Goal: Task Accomplishment & Management: Manage account settings

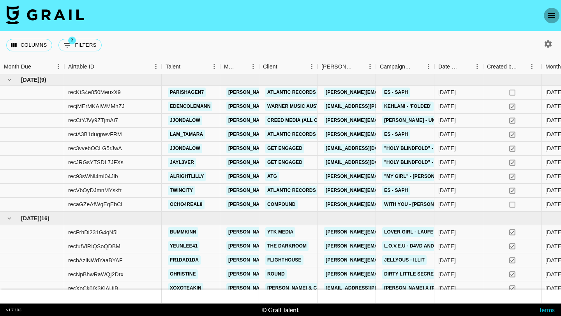
click at [556, 10] on button "open drawer" at bounding box center [552, 16] width 16 height 16
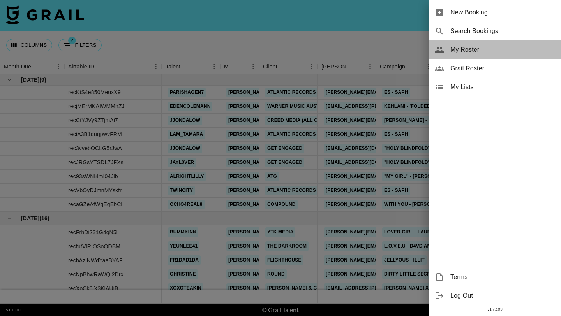
click at [470, 50] on span "My Roster" at bounding box center [503, 49] width 104 height 9
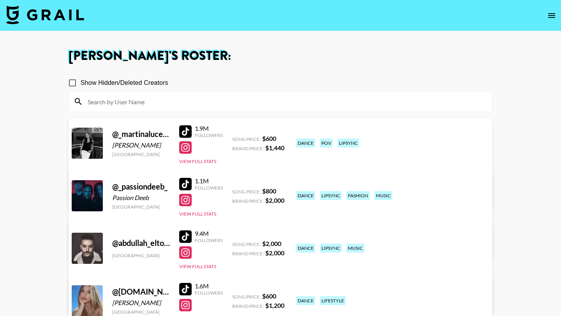
click at [222, 107] on input at bounding box center [285, 101] width 405 height 12
paste input "alinaa.brss"
type input "alinaa.brss"
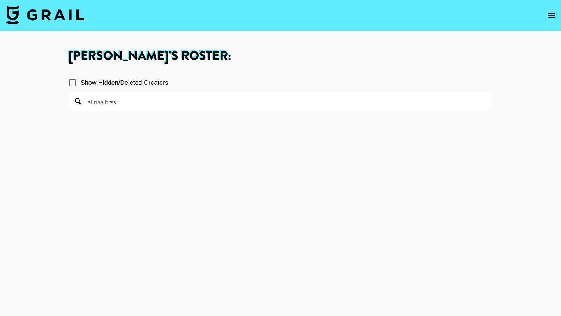
click at [217, 103] on input "alinaa.brss" at bounding box center [285, 101] width 405 height 12
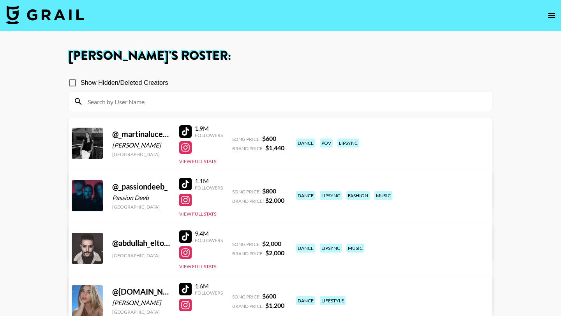
click at [145, 100] on input at bounding box center [285, 101] width 405 height 12
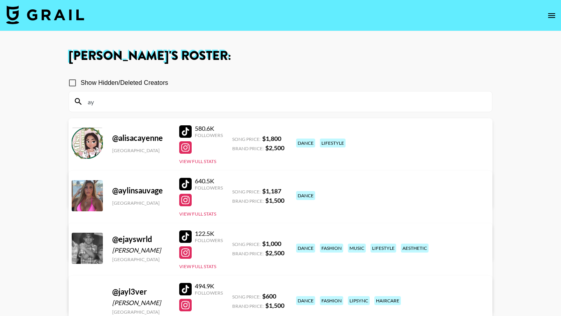
type input "a"
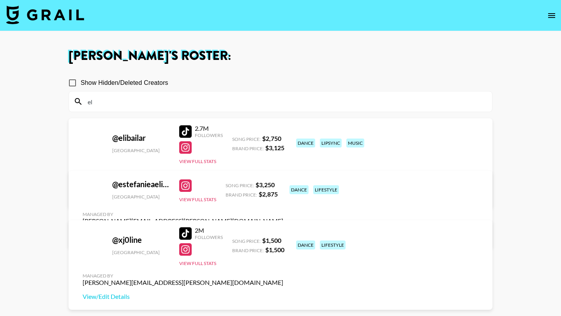
type input "e"
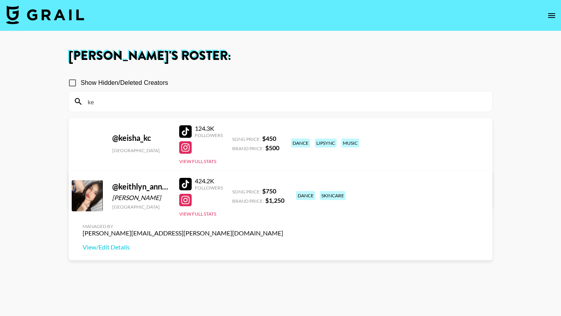
type input "k"
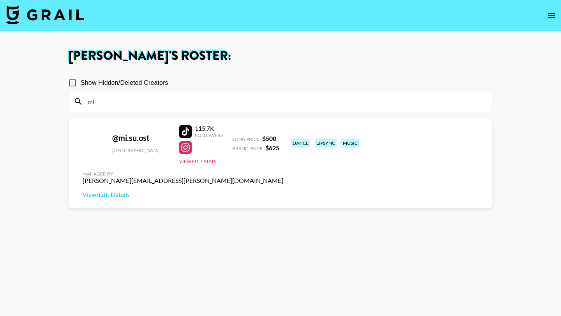
type input "m"
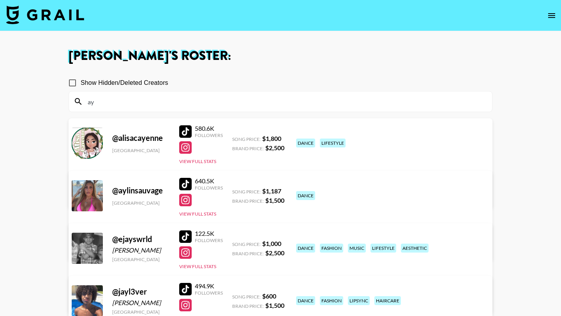
type input "a"
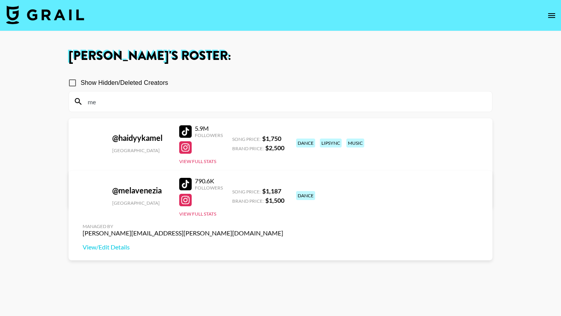
type input "m"
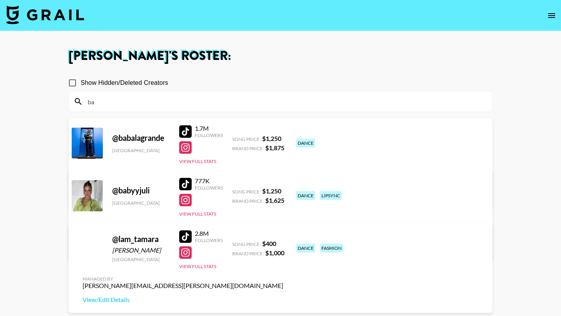
type input "b"
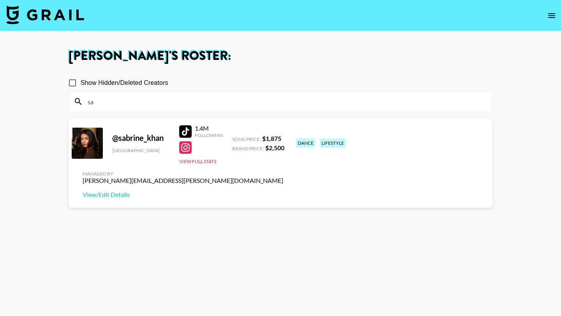
type input "s"
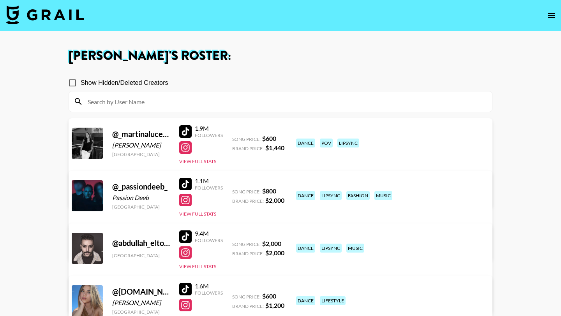
click at [240, 104] on input at bounding box center [285, 101] width 405 height 12
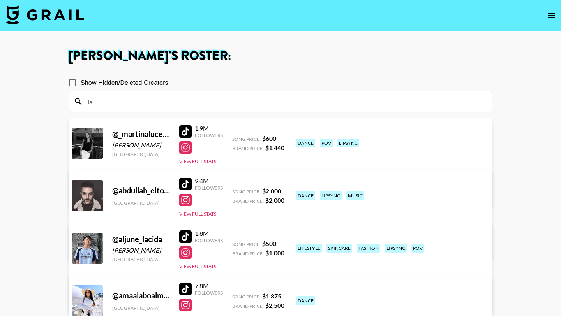
type input "l"
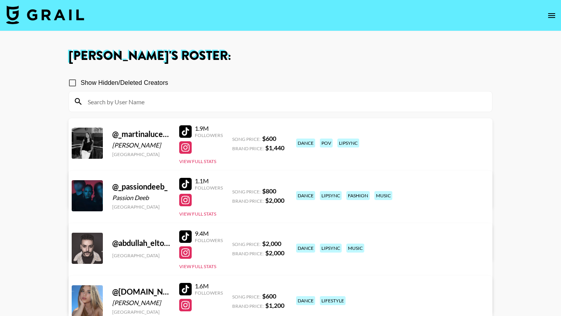
click at [207, 102] on input at bounding box center [285, 101] width 405 height 12
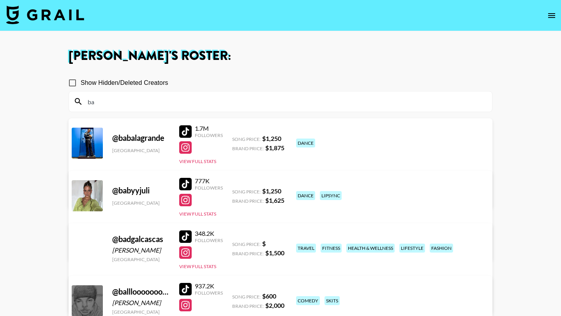
type input "b"
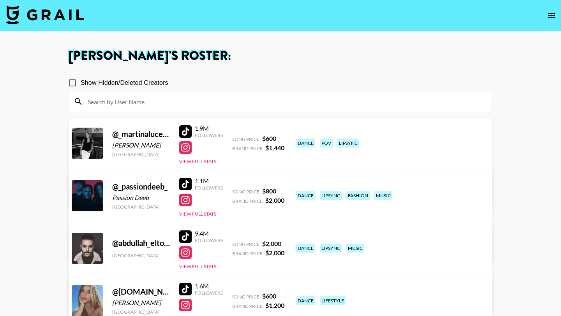
click at [177, 106] on input at bounding box center [285, 101] width 405 height 12
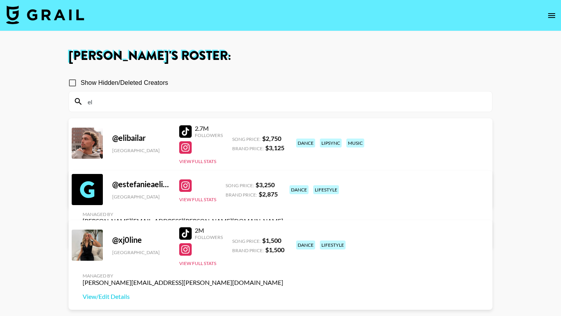
type input "e"
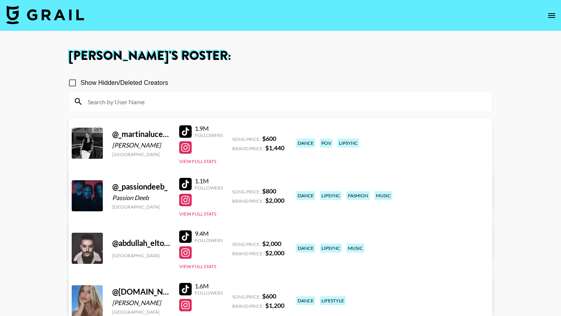
click at [545, 12] on button "open drawer" at bounding box center [552, 16] width 16 height 16
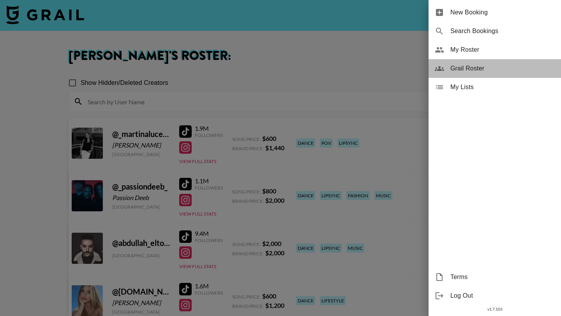
click at [469, 71] on span "Grail Roster" at bounding box center [503, 68] width 104 height 9
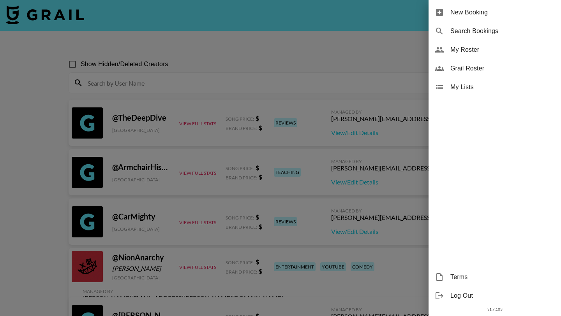
click at [196, 88] on div at bounding box center [280, 158] width 561 height 316
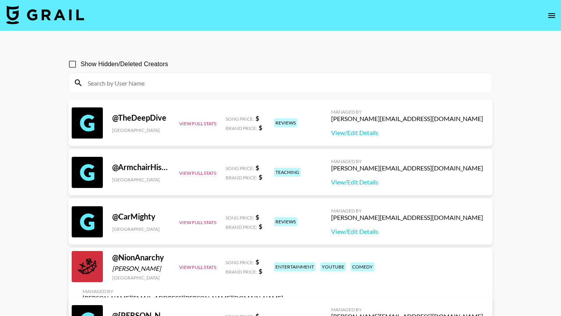
click at [186, 84] on input at bounding box center [285, 83] width 405 height 12
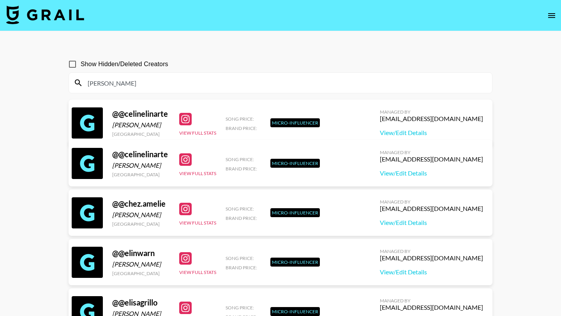
type input "elib"
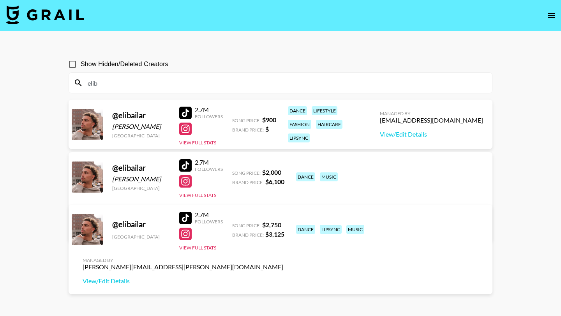
click at [116, 83] on input "elib" at bounding box center [285, 83] width 405 height 12
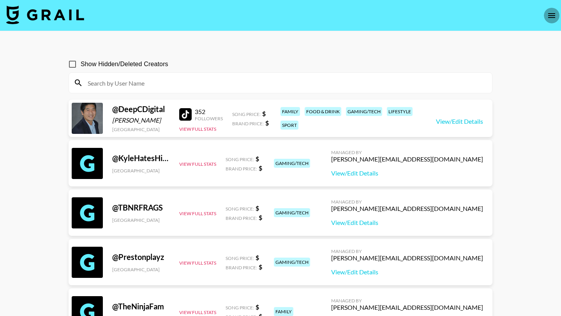
click at [546, 17] on button "open drawer" at bounding box center [552, 16] width 16 height 16
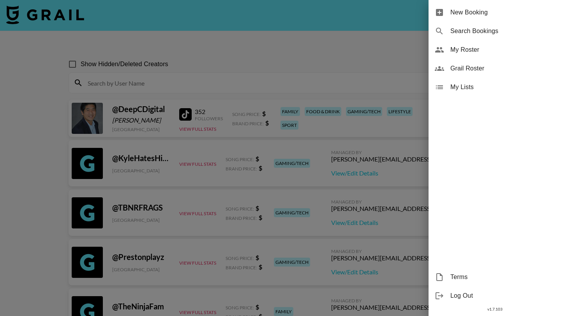
click at [465, 53] on span "My Roster" at bounding box center [503, 49] width 104 height 9
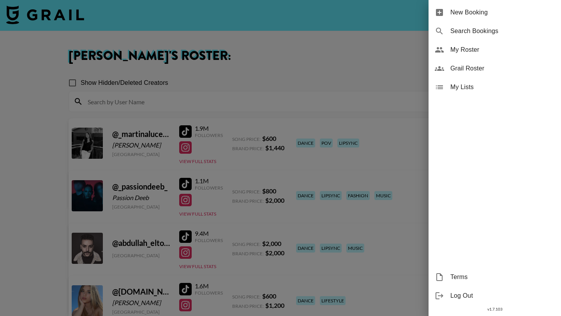
click at [239, 102] on div at bounding box center [280, 158] width 561 height 316
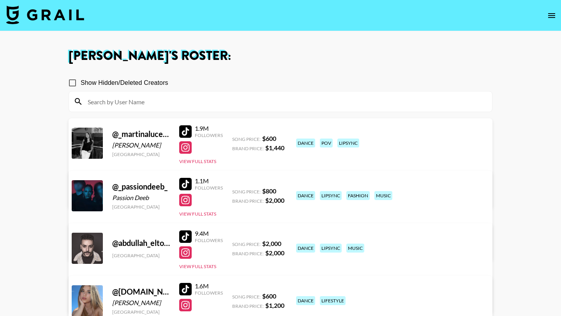
click at [224, 105] on input at bounding box center [285, 101] width 405 height 12
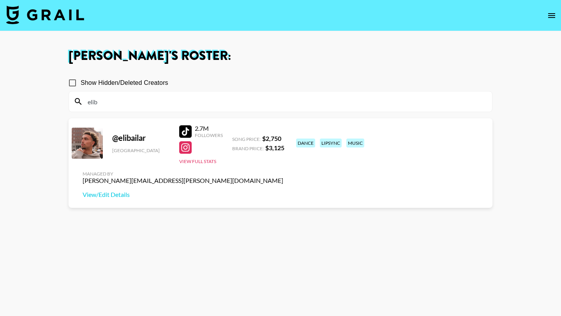
type input "elib"
click at [157, 104] on input "elib" at bounding box center [285, 101] width 405 height 12
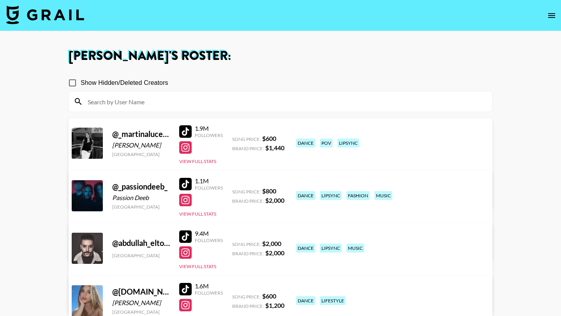
click at [157, 104] on input at bounding box center [285, 101] width 405 height 12
click at [559, 12] on nav at bounding box center [280, 15] width 561 height 31
click at [551, 16] on icon "open drawer" at bounding box center [551, 15] width 9 height 9
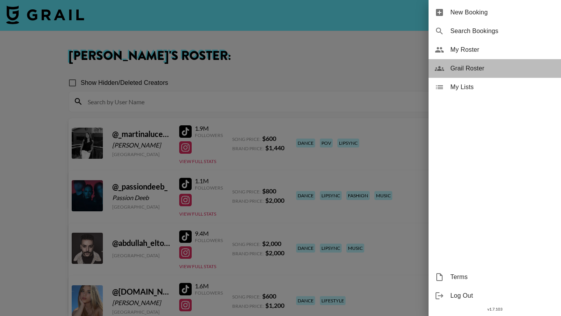
click at [475, 65] on span "Grail Roster" at bounding box center [503, 68] width 104 height 9
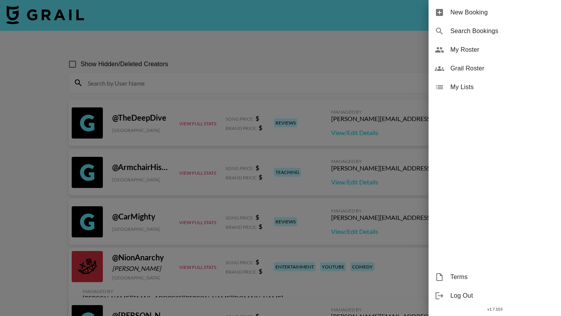
click at [231, 93] on div at bounding box center [280, 158] width 561 height 316
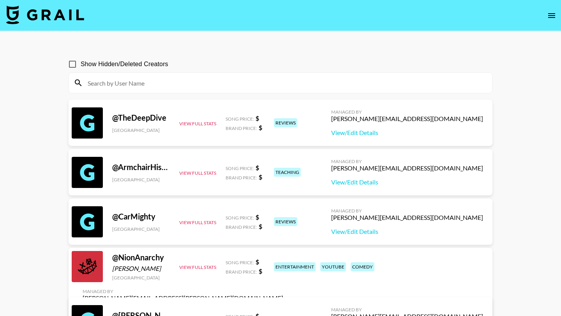
click at [223, 88] on input at bounding box center [285, 83] width 405 height 12
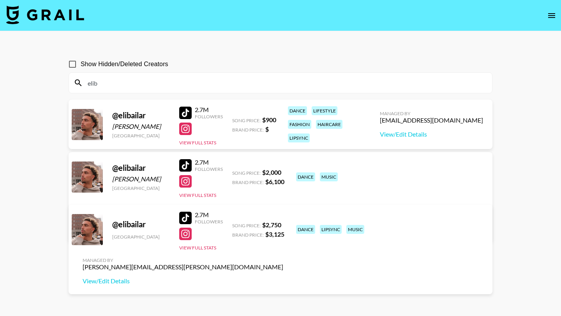
type input "elib"
click at [553, 14] on icon "open drawer" at bounding box center [551, 15] width 9 height 9
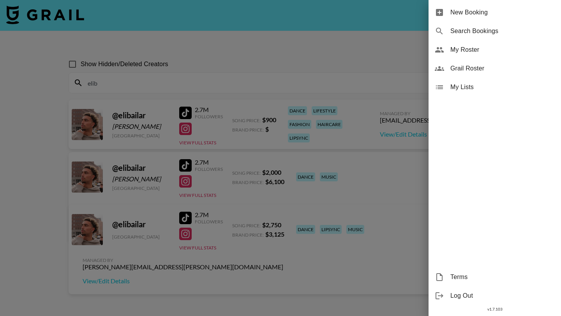
click at [462, 54] on span "My Roster" at bounding box center [503, 49] width 104 height 9
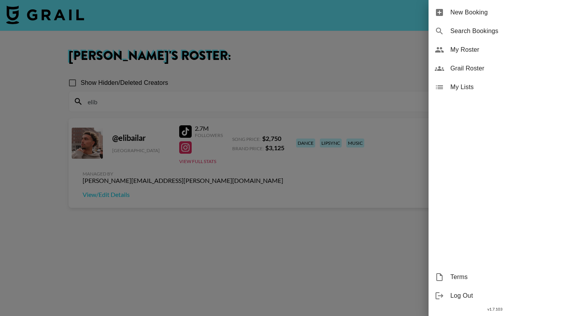
click at [207, 98] on div at bounding box center [280, 158] width 561 height 316
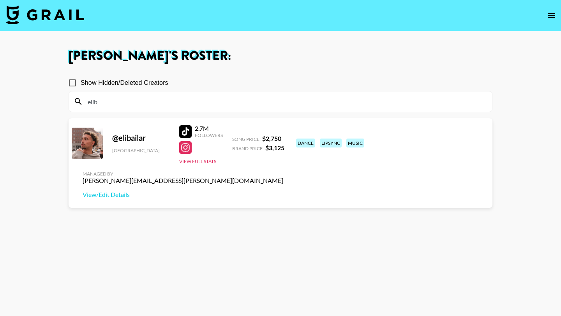
click at [205, 107] on input "elib" at bounding box center [285, 101] width 405 height 12
click at [283, 191] on link "View/Edit Details" at bounding box center [183, 195] width 201 height 8
click at [124, 101] on input "elib" at bounding box center [285, 101] width 405 height 12
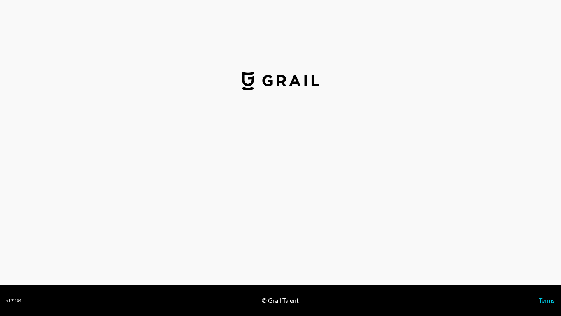
select select "USD"
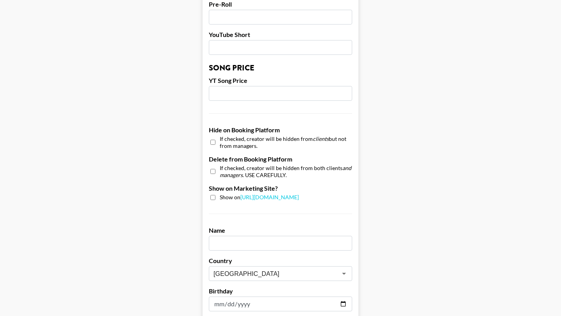
scroll to position [635, 0]
click at [212, 137] on input "checkbox" at bounding box center [212, 142] width 5 height 11
checkbox input "true"
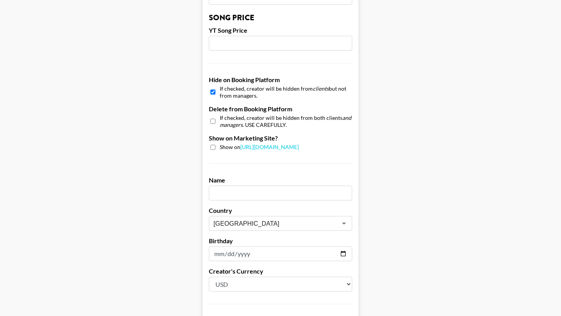
scroll to position [741, 0]
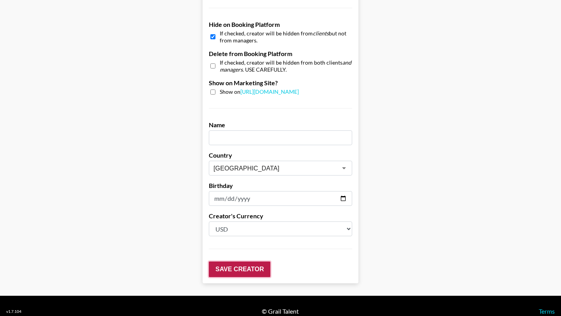
click at [231, 262] on input "Save Creator" at bounding box center [240, 270] width 62 height 16
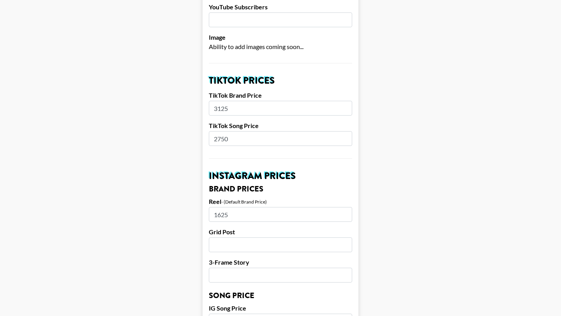
scroll to position [0, 0]
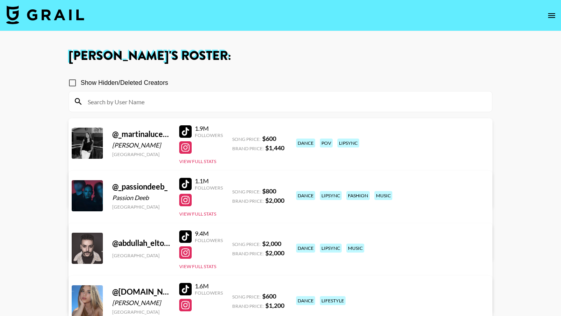
click at [139, 99] on input at bounding box center [285, 101] width 405 height 12
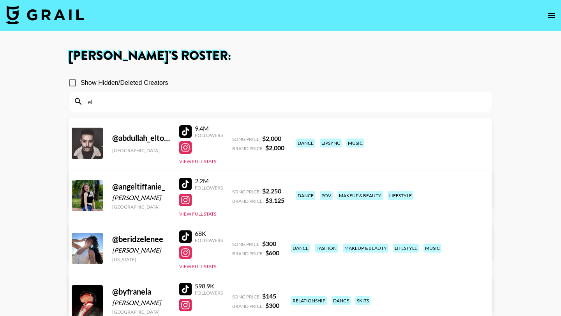
type input "e"
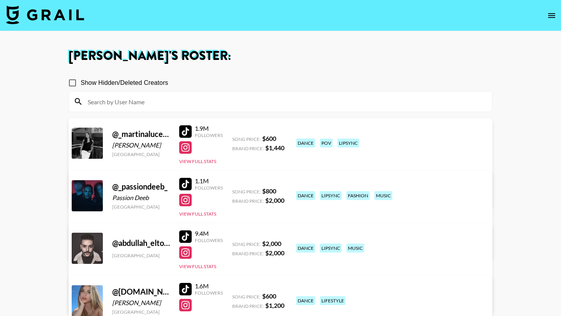
click at [53, 19] on img at bounding box center [45, 14] width 78 height 19
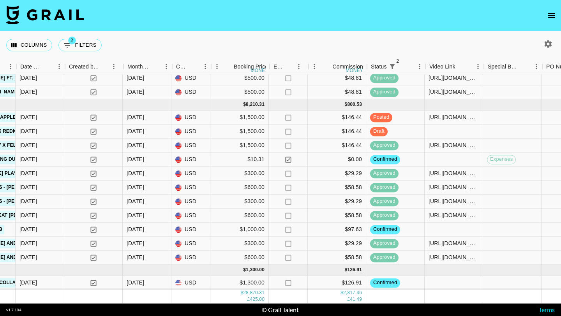
scroll to position [558, 418]
click at [217, 228] on div "$1,000.00" at bounding box center [240, 230] width 58 height 14
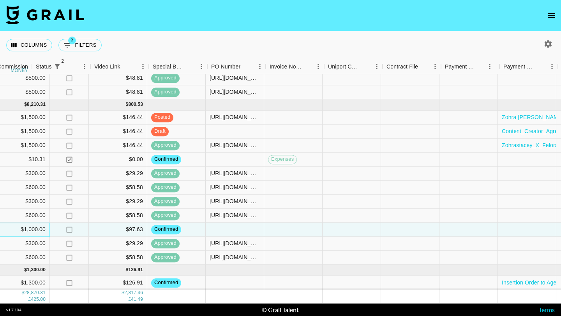
scroll to position [558, 840]
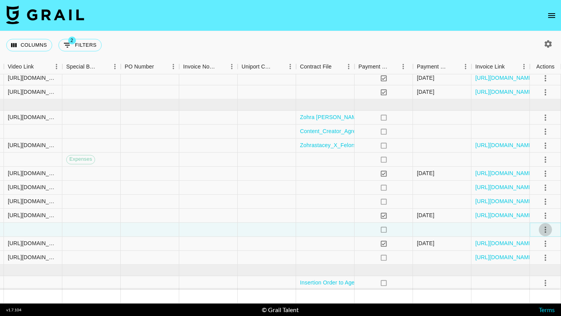
click at [549, 230] on icon "select merge strategy" at bounding box center [545, 229] width 9 height 9
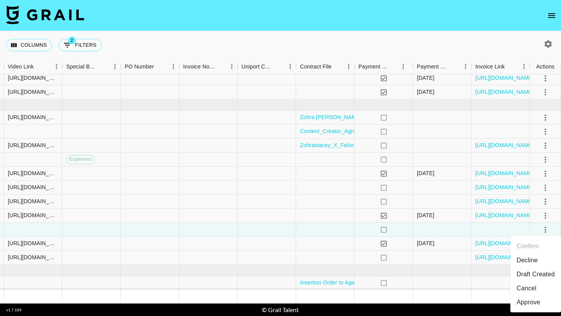
click at [536, 274] on li "Draft Created" at bounding box center [536, 275] width 51 height 14
click at [494, 231] on div at bounding box center [501, 230] width 58 height 14
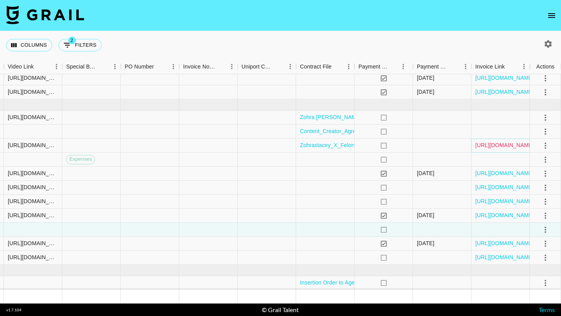
click at [485, 145] on link "[URL][DOMAIN_NAME]" at bounding box center [504, 146] width 59 height 8
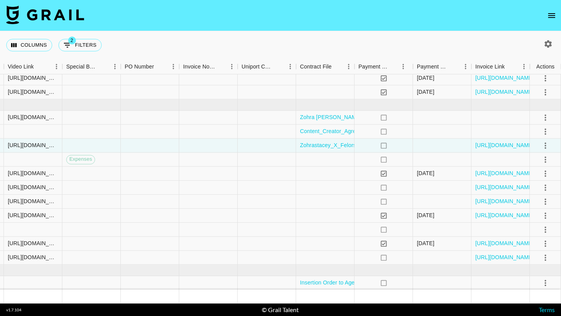
click at [552, 15] on icon "open drawer" at bounding box center [551, 15] width 7 height 5
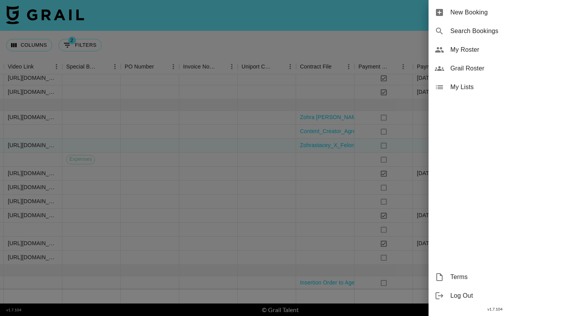
click at [460, 53] on span "My Roster" at bounding box center [503, 49] width 104 height 9
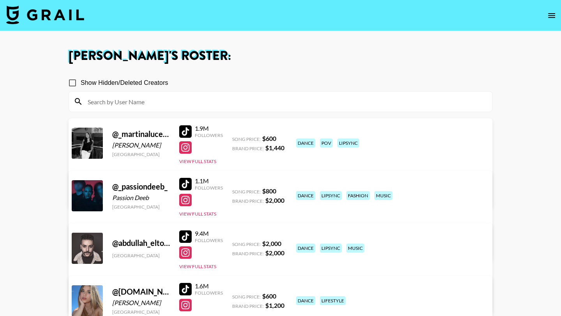
click at [154, 100] on input at bounding box center [285, 101] width 405 height 12
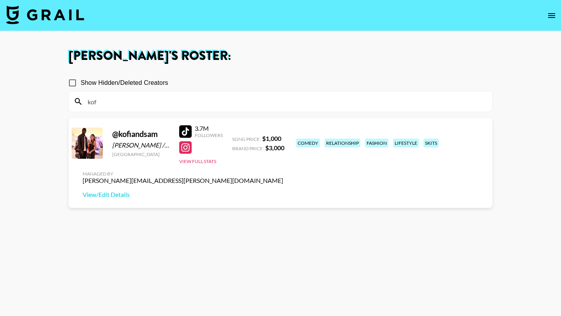
type input "kof"
click at [193, 150] on link at bounding box center [187, 147] width 16 height 12
click at [183, 131] on div at bounding box center [185, 131] width 12 height 12
click at [39, 5] on nav at bounding box center [280, 15] width 561 height 31
click at [41, 16] on img at bounding box center [45, 14] width 78 height 19
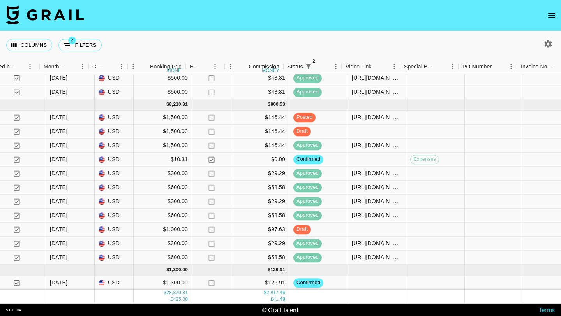
scroll to position [558, 525]
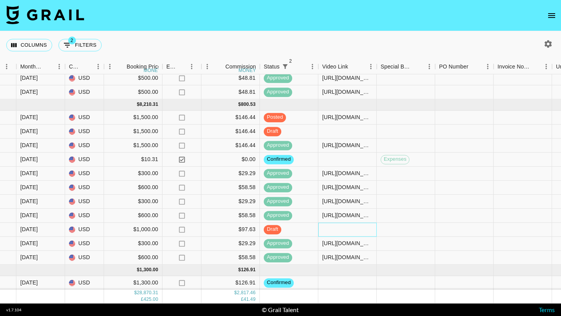
click at [327, 232] on div at bounding box center [347, 230] width 58 height 14
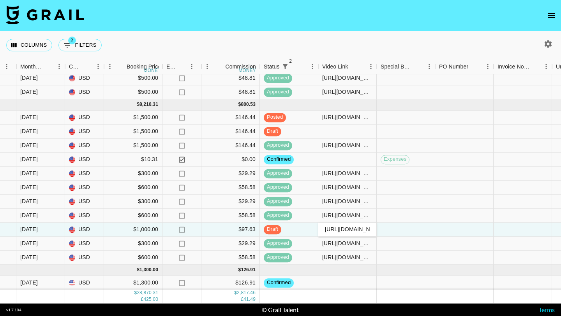
scroll to position [0, 304]
type input "[URL][DOMAIN_NAME]"
click at [390, 232] on div at bounding box center [406, 230] width 58 height 14
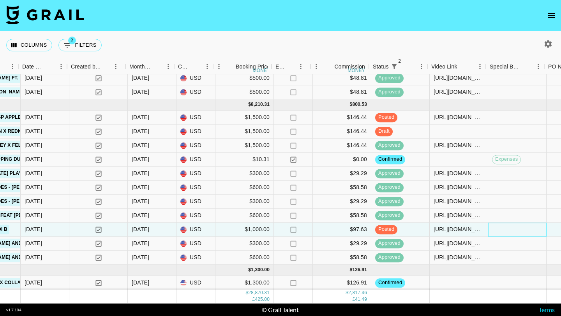
scroll to position [558, 420]
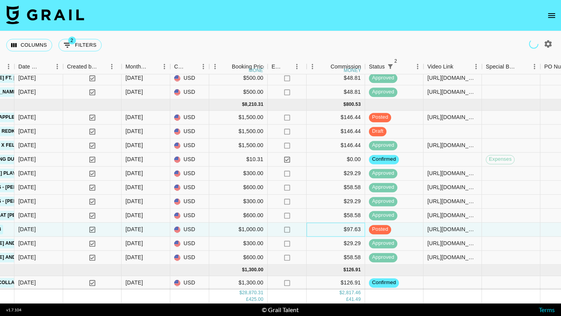
click at [316, 230] on div "$97.63" at bounding box center [336, 230] width 58 height 14
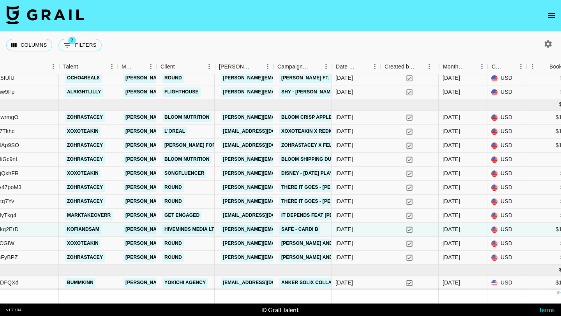
scroll to position [558, 102]
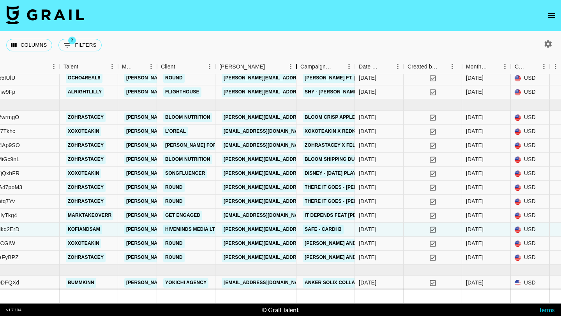
drag, startPoint x: 275, startPoint y: 64, endPoint x: 297, endPoint y: 64, distance: 22.6
click at [297, 64] on div "Booker" at bounding box center [296, 66] width 9 height 15
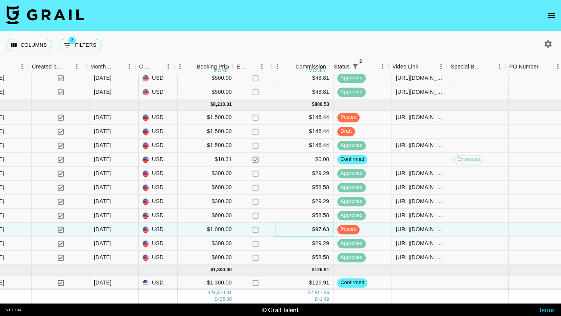
scroll to position [558, 478]
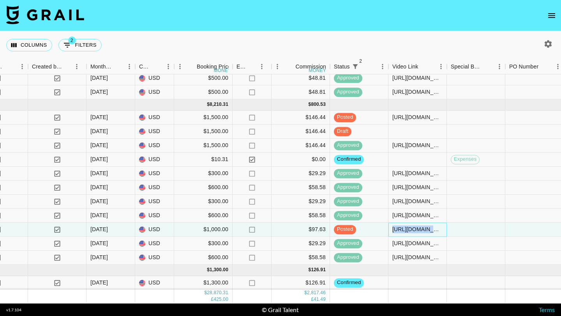
drag, startPoint x: 392, startPoint y: 231, endPoint x: 484, endPoint y: 231, distance: 92.4
click at [484, 231] on div "recVuy2OahNkq2ErD kofiandsam [PERSON_NAME][EMAIL_ADDRESS][PERSON_NAME][DOMAIN_N…" at bounding box center [234, 230] width 1424 height 14
copy div "[URL][DOMAIN_NAME]"
click at [450, 231] on div at bounding box center [476, 230] width 58 height 14
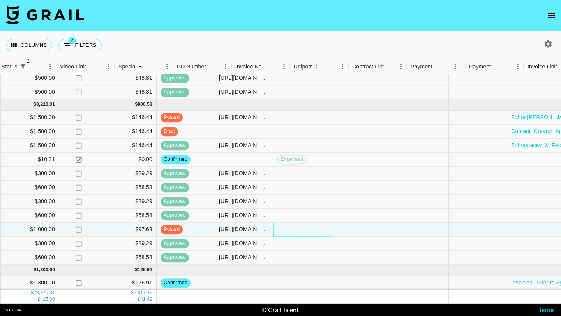
scroll to position [558, 862]
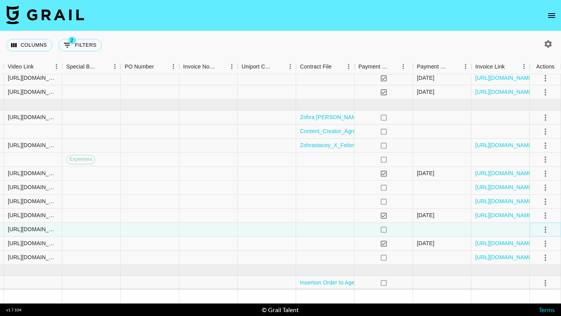
click at [545, 231] on icon "select merge strategy" at bounding box center [545, 229] width 9 height 9
click at [529, 301] on div "Approve" at bounding box center [529, 302] width 24 height 9
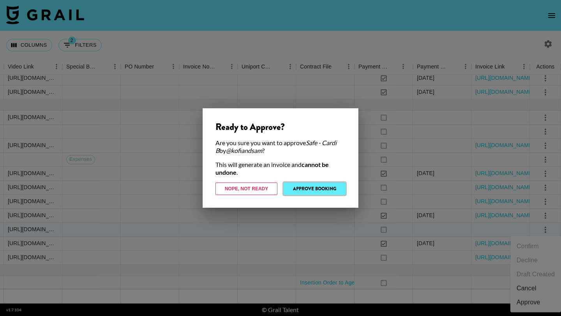
click at [332, 190] on button "Approve Booking" at bounding box center [315, 189] width 62 height 12
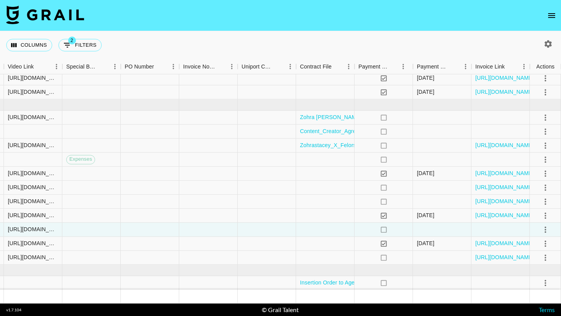
scroll to position [558, 840]
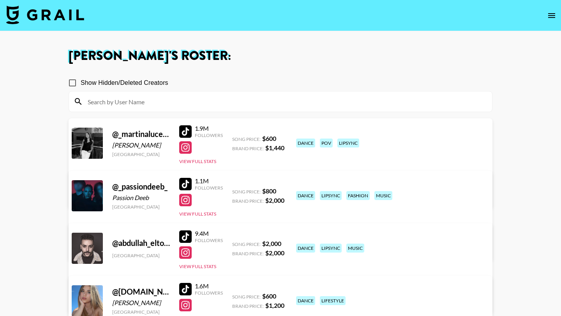
click at [49, 18] on img at bounding box center [45, 14] width 78 height 19
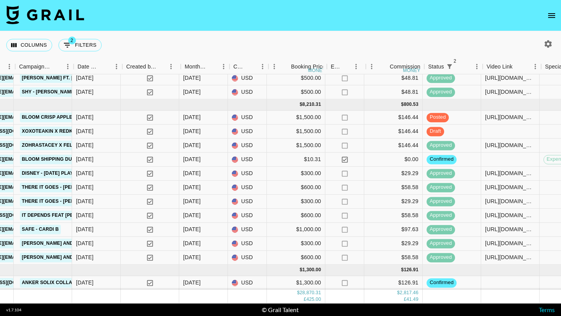
scroll to position [558, 359]
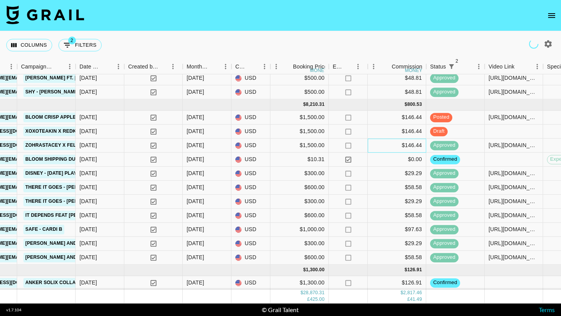
click at [377, 144] on div "$146.44" at bounding box center [397, 146] width 58 height 14
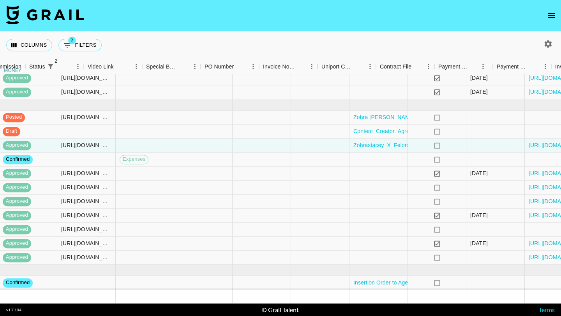
scroll to position [558, 840]
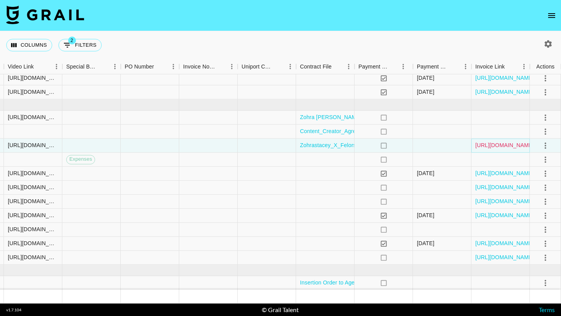
click at [483, 145] on link "[URL][DOMAIN_NAME]" at bounding box center [504, 146] width 59 height 8
click at [356, 67] on div "Contract File" at bounding box center [356, 66] width 9 height 15
